Goal: Information Seeking & Learning: Learn about a topic

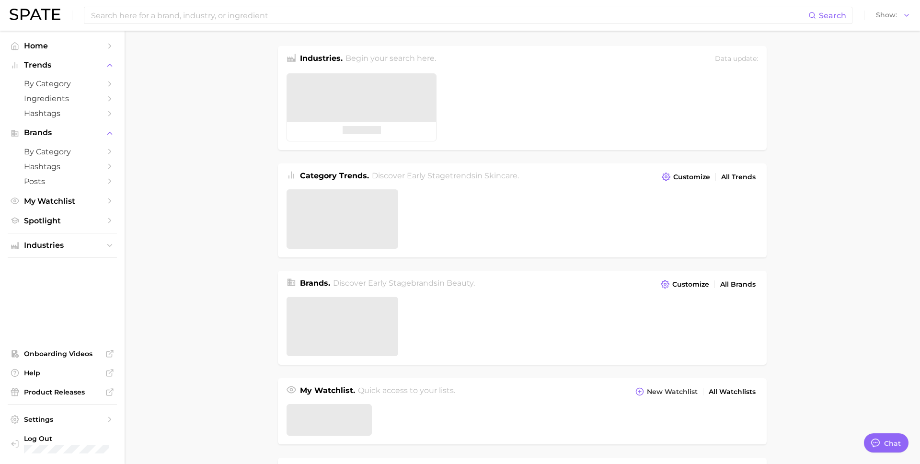
type textarea "x"
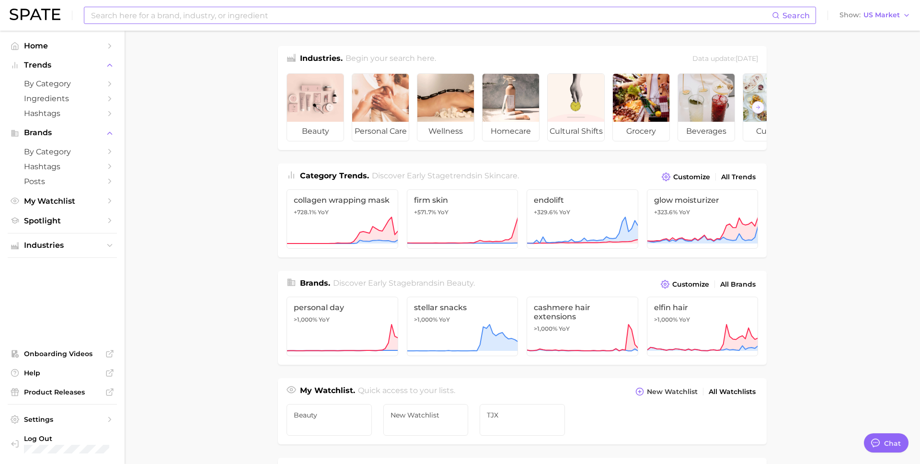
click at [380, 16] on input at bounding box center [431, 15] width 682 height 16
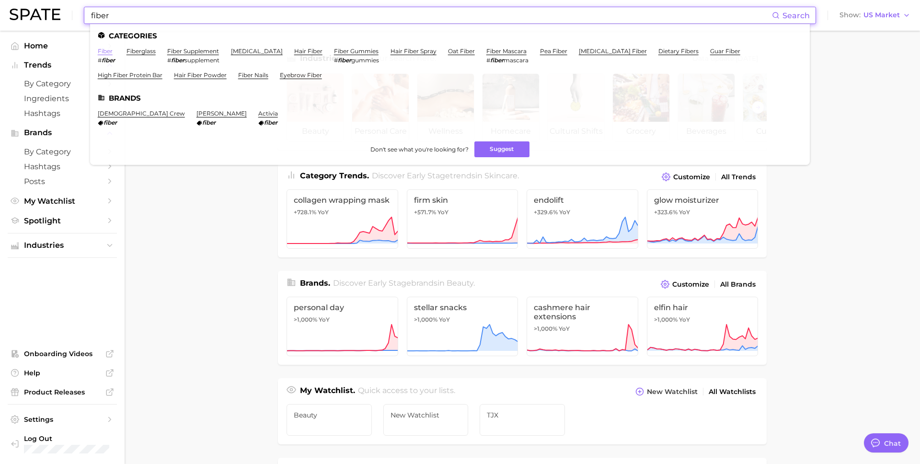
type input "fiber"
click at [104, 50] on link "fiber" at bounding box center [105, 50] width 15 height 7
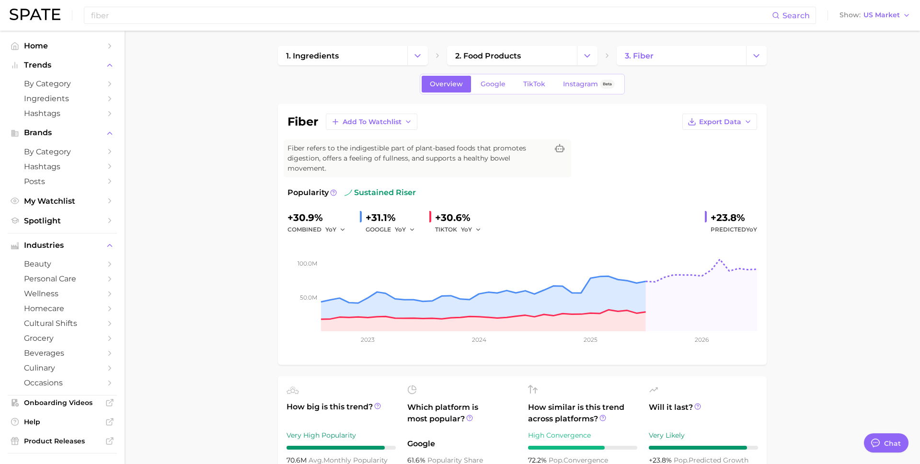
type textarea "x"
click at [241, 11] on input "fiber" at bounding box center [431, 15] width 682 height 16
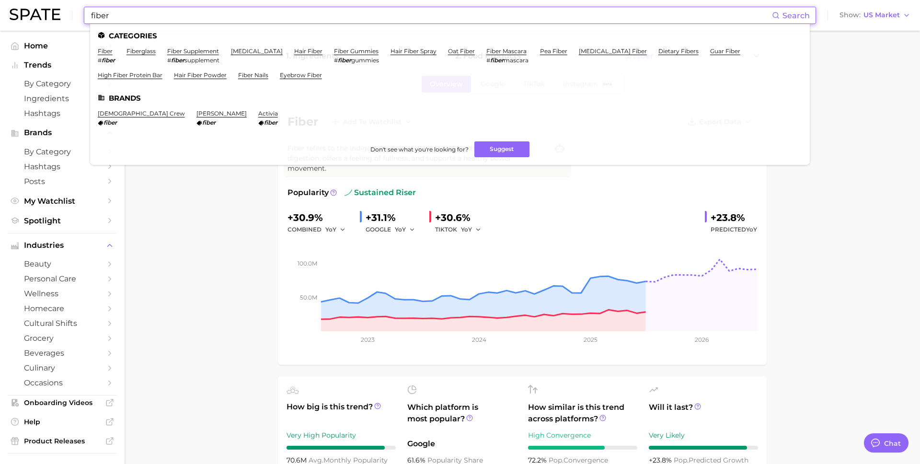
click at [241, 11] on input "fiber" at bounding box center [431, 15] width 682 height 16
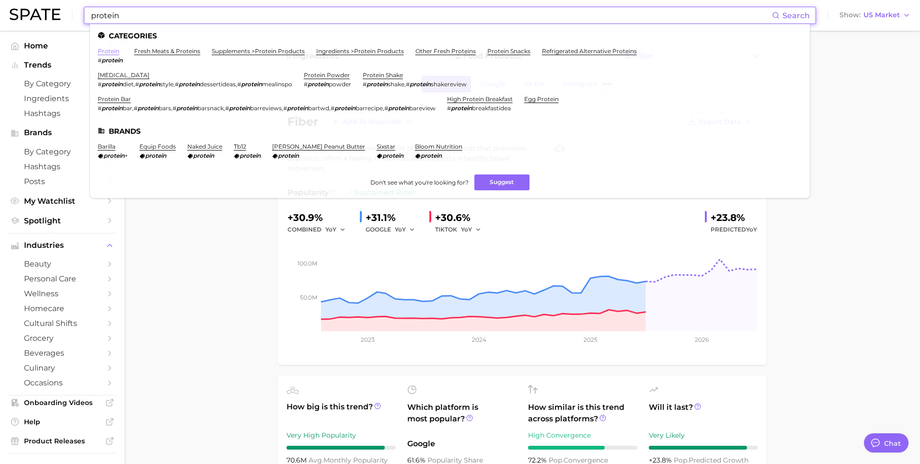
type input "protein"
click at [104, 50] on link "protein" at bounding box center [109, 50] width 22 height 7
